Goal: Check status: Check status

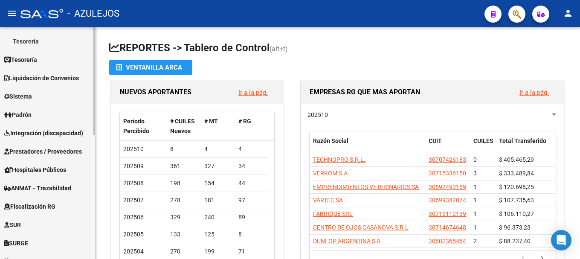
scroll to position [170, 0]
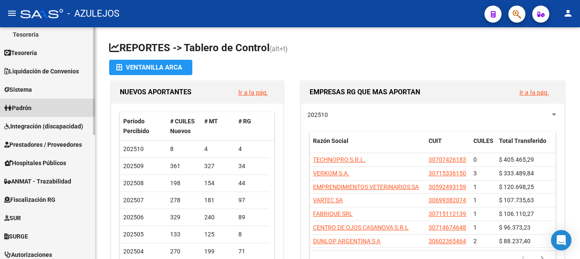
click at [48, 104] on link "Padrón" at bounding box center [47, 107] width 95 height 18
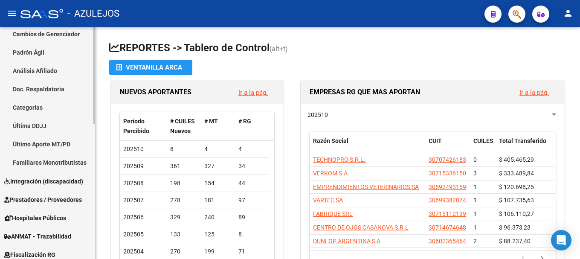
click at [61, 75] on link "Análisis Afiliado" at bounding box center [47, 71] width 95 height 18
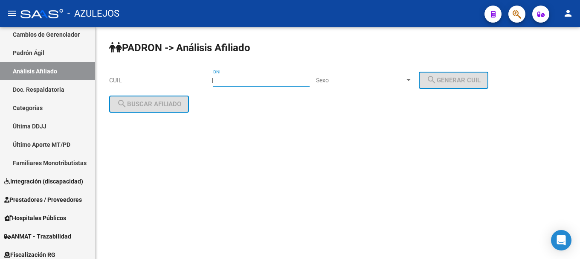
click at [230, 78] on input "DNI" at bounding box center [261, 80] width 96 height 7
type input "22814165"
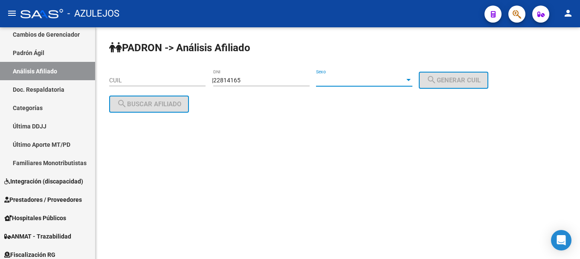
click at [410, 81] on div at bounding box center [408, 80] width 4 height 2
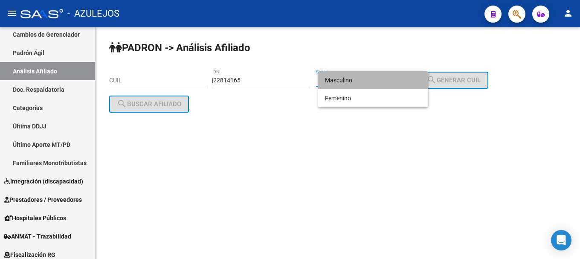
click at [395, 78] on span "Masculino" at bounding box center [373, 80] width 96 height 18
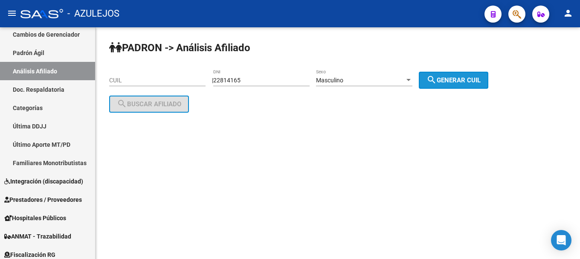
click at [470, 78] on span "search Generar CUIL" at bounding box center [453, 80] width 54 height 8
type input "20-22814165-9"
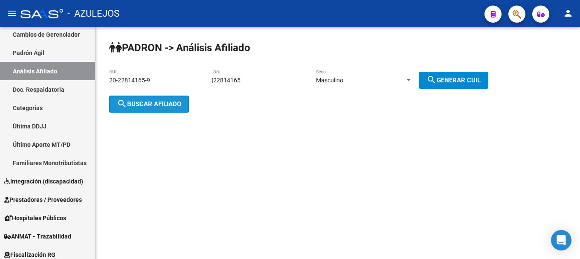
click at [173, 104] on span "search Buscar afiliado" at bounding box center [149, 104] width 64 height 8
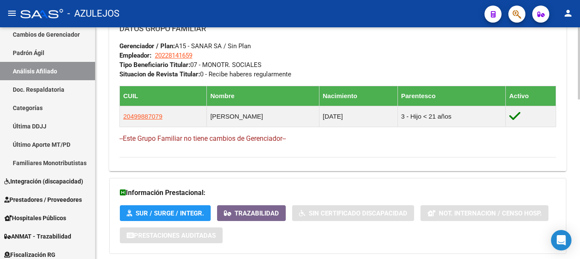
scroll to position [513, 0]
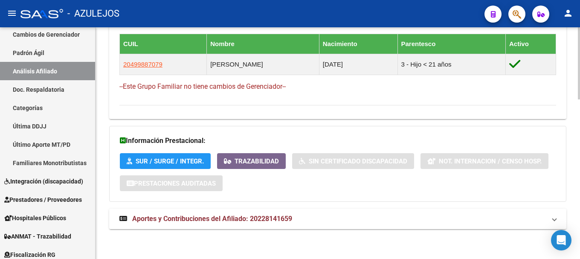
click at [243, 218] on span "Aportes y Contribuciones del Afiliado: 20228141659" at bounding box center [212, 218] width 160 height 8
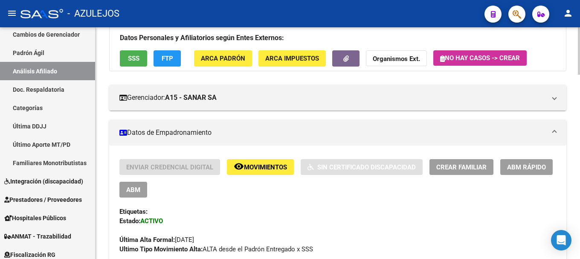
scroll to position [0, 0]
